Goal: Information Seeking & Learning: Learn about a topic

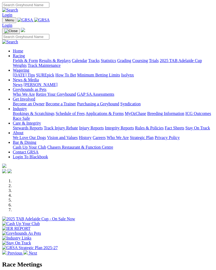
scroll to position [119, 0]
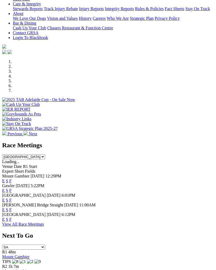
click at [12, 188] on link "F" at bounding box center [10, 190] width 2 height 5
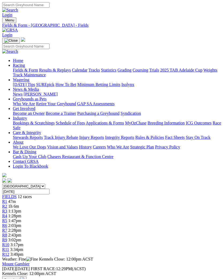
scroll to position [1, 0]
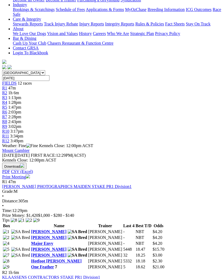
scroll to position [114, 0]
